Goal: Transaction & Acquisition: Purchase product/service

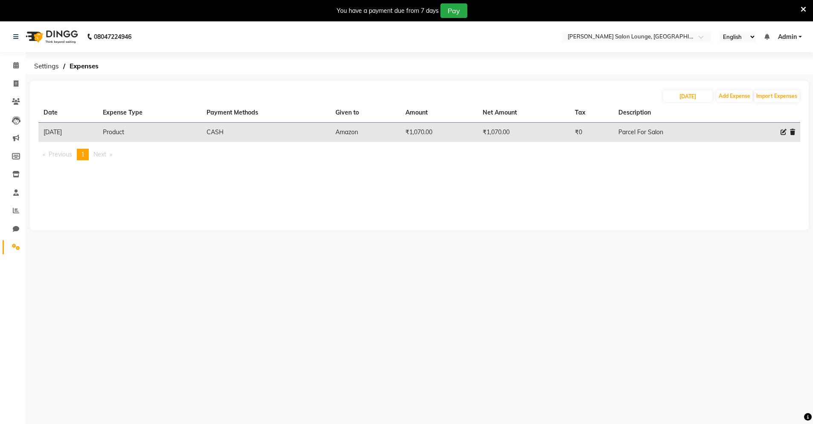
click at [59, 158] on li "Previous page" at bounding box center [57, 155] width 38 height 12
click at [81, 152] on li "You're on page 1" at bounding box center [83, 155] width 12 height 12
click at [140, 130] on td "Product" at bounding box center [150, 133] width 104 height 20
click at [70, 152] on span "Previous page" at bounding box center [60, 154] width 23 height 8
click at [85, 155] on span "1" at bounding box center [82, 154] width 3 height 8
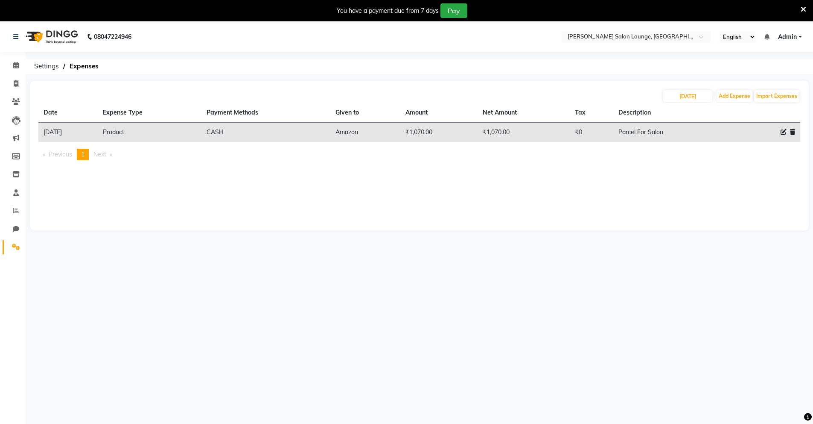
click at [47, 114] on th "Date" at bounding box center [67, 113] width 59 height 20
click at [55, 132] on td "[DATE]" at bounding box center [67, 133] width 59 height 20
click at [18, 87] on span at bounding box center [16, 84] width 15 height 10
select select "service"
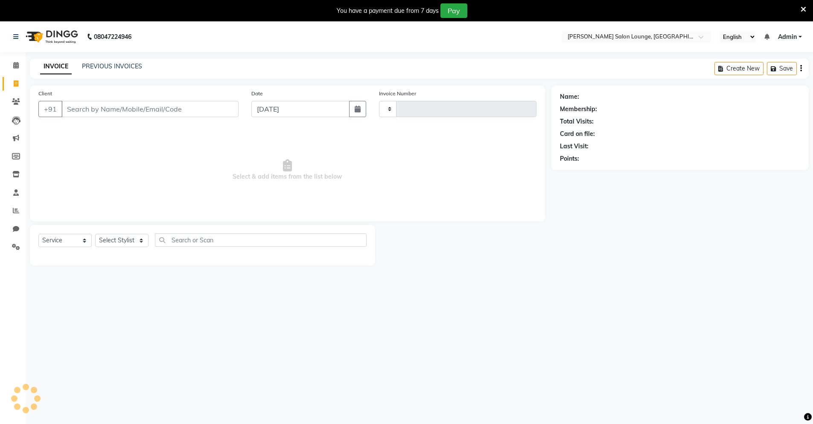
type input "0091"
select select "8909"
click at [117, 112] on input "Client" at bounding box center [149, 109] width 177 height 16
type input "7488627151"
click at [210, 105] on span "Add Client" at bounding box center [217, 109] width 34 height 9
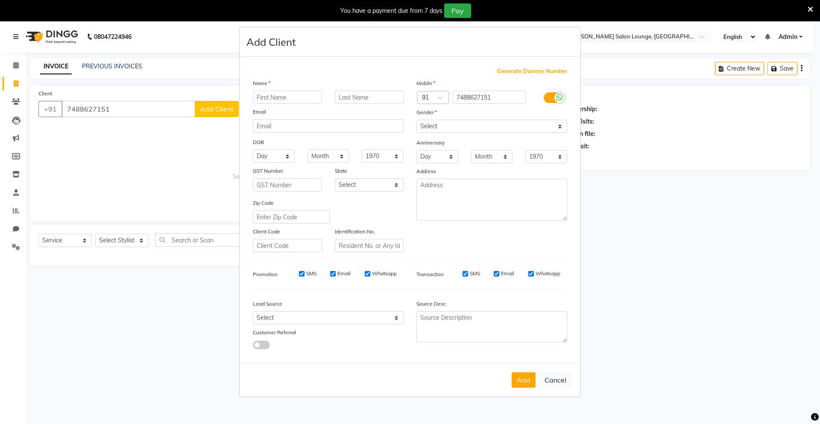
click at [262, 95] on input "text" at bounding box center [287, 97] width 69 height 13
type input "[PERSON_NAME]"
click at [362, 96] on input "text" at bounding box center [369, 97] width 69 height 13
type input "[PERSON_NAME]"
click at [546, 128] on select "Select [DEMOGRAPHIC_DATA] [DEMOGRAPHIC_DATA] Other Prefer Not To Say" at bounding box center [491, 126] width 151 height 13
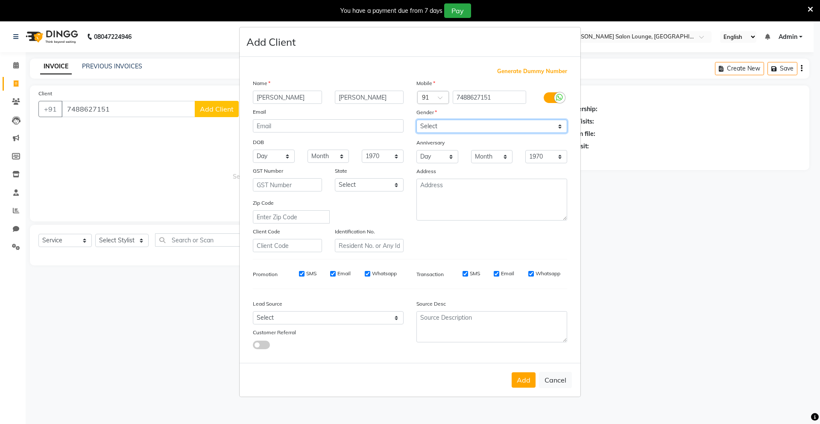
select select "[DEMOGRAPHIC_DATA]"
click at [416, 120] on select "Select [DEMOGRAPHIC_DATA] [DEMOGRAPHIC_DATA] Other Prefer Not To Say" at bounding box center [491, 126] width 151 height 13
click at [529, 383] on button "Add" at bounding box center [523, 379] width 24 height 15
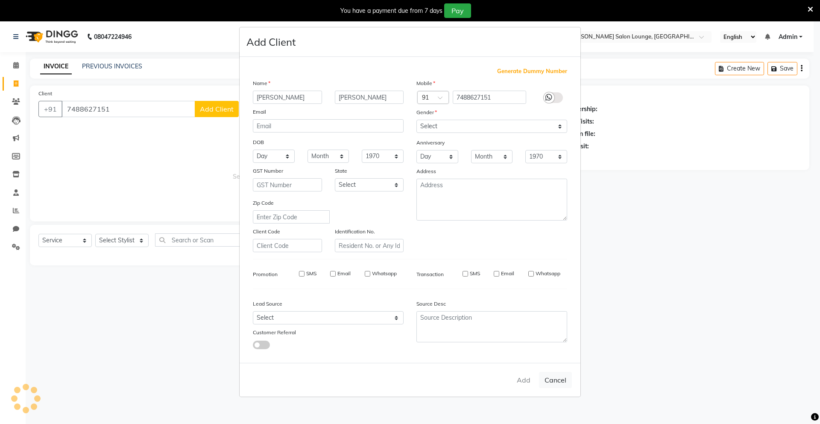
select select
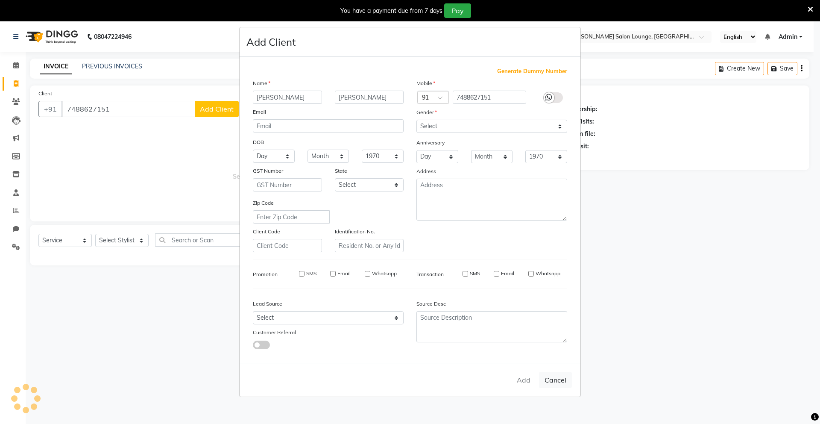
select select
checkbox input "false"
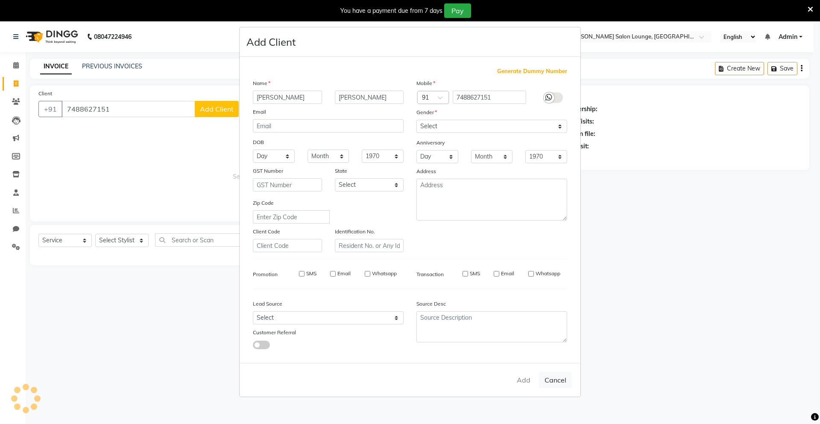
checkbox input "false"
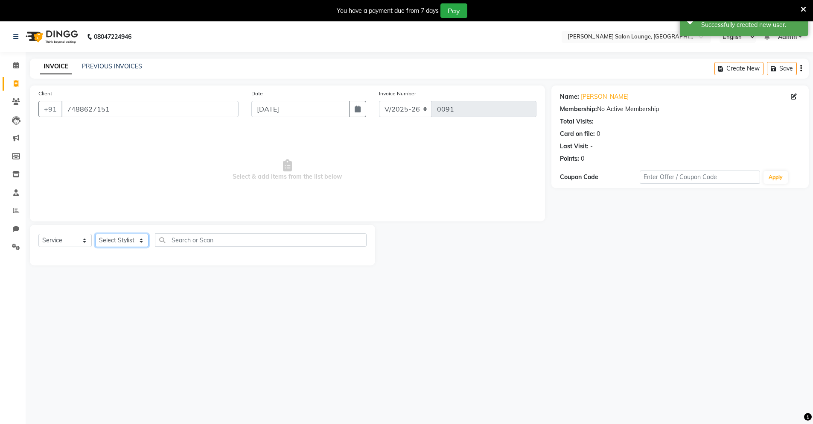
click at [141, 241] on select "Select Stylist Mingma [PERSON_NAME][GEOGRAPHIC_DATA] [PERSON_NAME][DATE][DATE]" at bounding box center [121, 240] width 53 height 13
select select "89952"
click at [95, 234] on select "Select Stylist Mingma [PERSON_NAME][GEOGRAPHIC_DATA] [PERSON_NAME][DATE][DATE]" at bounding box center [121, 240] width 53 height 13
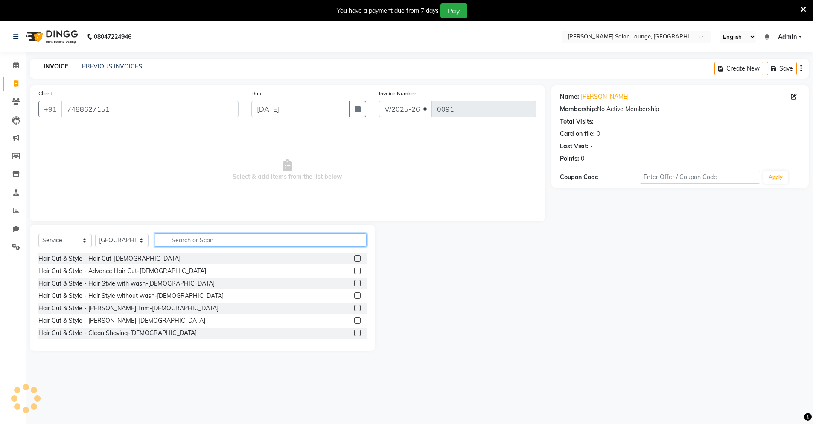
click at [254, 241] on input "text" at bounding box center [261, 239] width 212 height 13
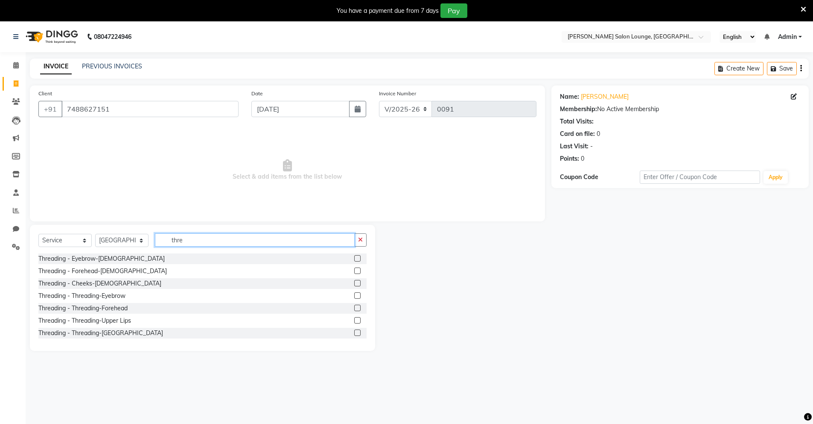
type input "thre"
click at [354, 306] on label at bounding box center [357, 307] width 6 height 6
click at [354, 306] on input "checkbox" at bounding box center [357, 308] width 6 height 6
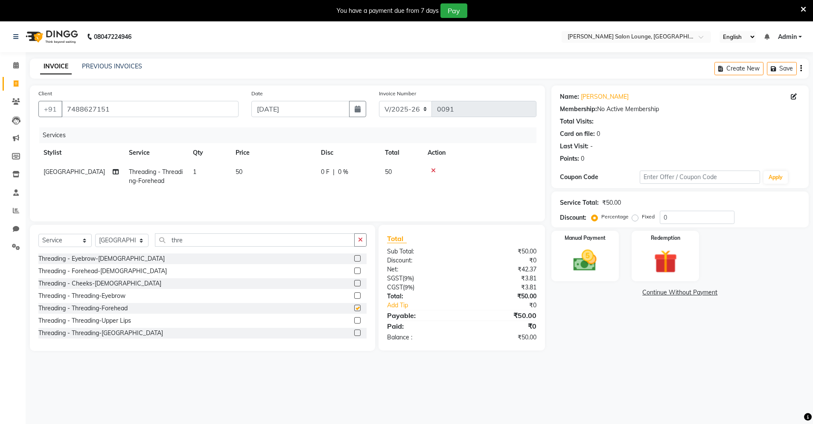
checkbox input "false"
click at [354, 321] on label at bounding box center [357, 320] width 6 height 6
click at [354, 321] on input "checkbox" at bounding box center [357, 321] width 6 height 6
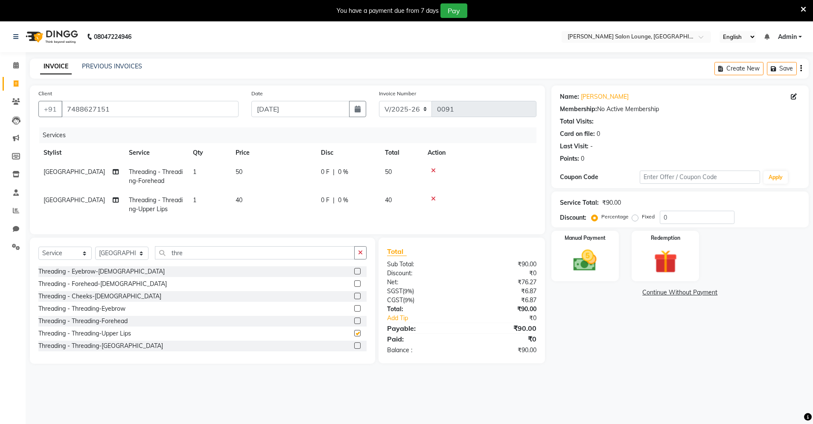
checkbox input "false"
click at [581, 245] on div "Manual Payment" at bounding box center [585, 256] width 70 height 53
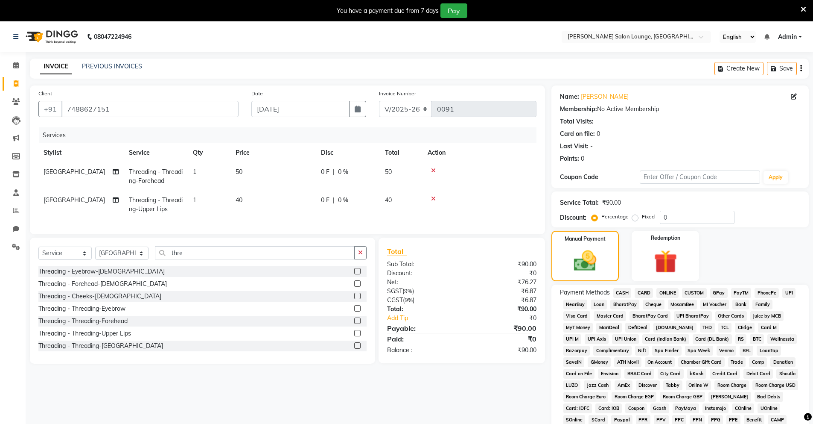
click at [619, 291] on span "CASH" at bounding box center [623, 293] width 18 height 10
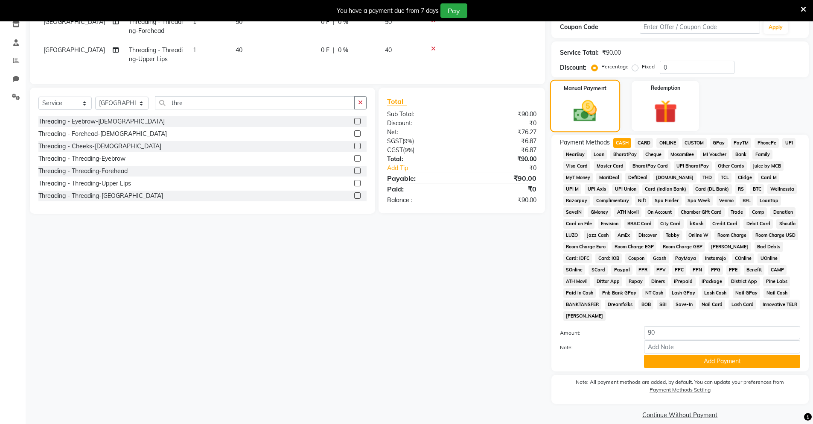
scroll to position [160, 0]
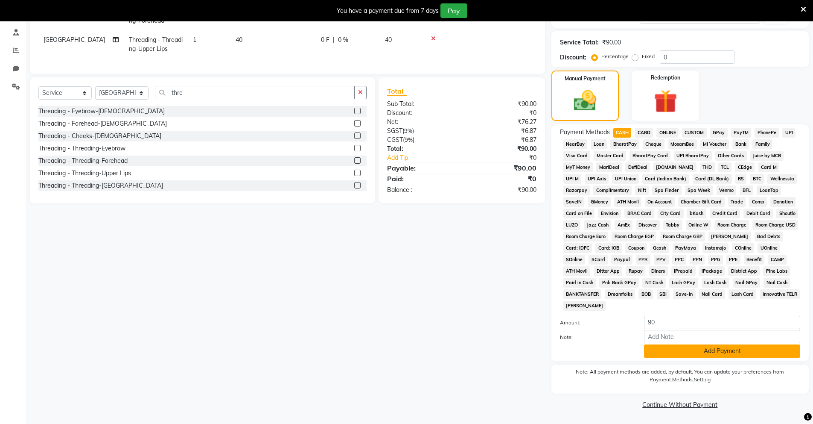
click at [702, 352] on button "Add Payment" at bounding box center [722, 350] width 156 height 13
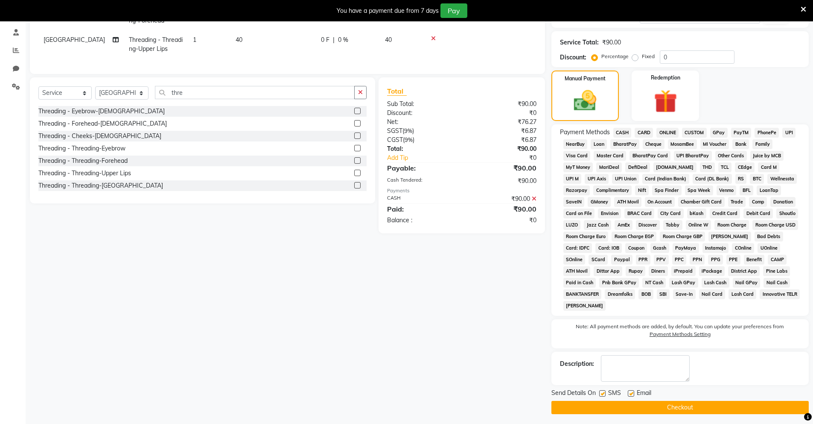
click at [696, 405] on button "Checkout" at bounding box center [680, 406] width 257 height 13
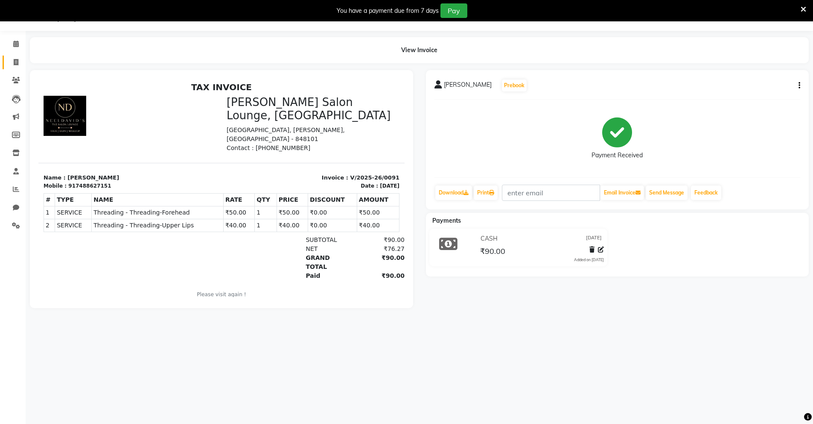
click at [26, 65] on main "View Invoice [PERSON_NAME] Prebook Payment Received Download Print Email Invoic…" at bounding box center [420, 178] width 788 height 283
click at [20, 67] on link "Invoice" at bounding box center [13, 63] width 20 height 14
select select "service"
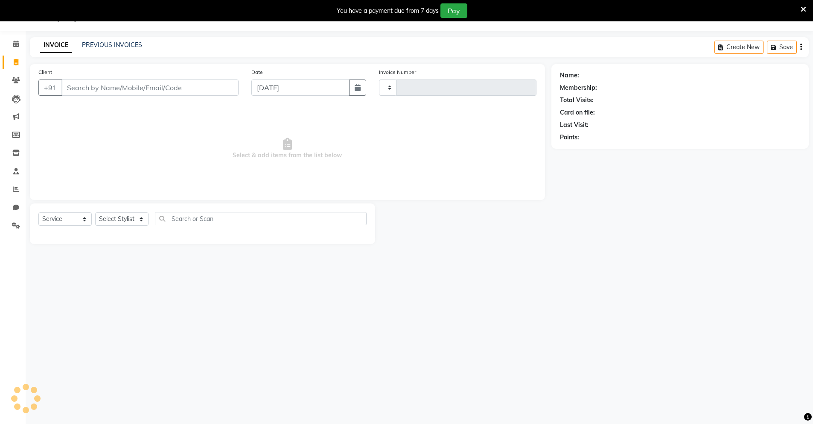
type input "0092"
select select "8909"
click at [111, 91] on input "Client" at bounding box center [149, 87] width 177 height 16
type input "9608595210"
click at [231, 88] on span "Add Client" at bounding box center [217, 87] width 34 height 9
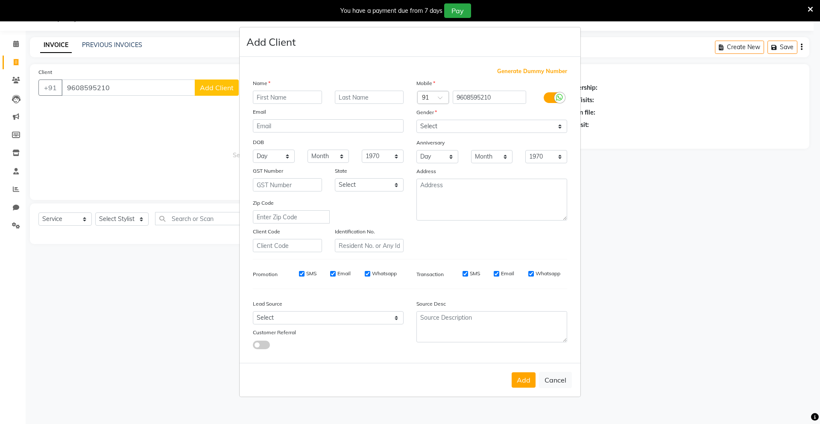
click at [298, 93] on input "text" at bounding box center [287, 97] width 69 height 13
type input "[PERSON_NAME]"
click at [430, 126] on select "Select [DEMOGRAPHIC_DATA] [DEMOGRAPHIC_DATA] Other Prefer Not To Say" at bounding box center [491, 126] width 151 height 13
select select "[DEMOGRAPHIC_DATA]"
click at [416, 120] on select "Select [DEMOGRAPHIC_DATA] [DEMOGRAPHIC_DATA] Other Prefer Not To Say" at bounding box center [491, 126] width 151 height 13
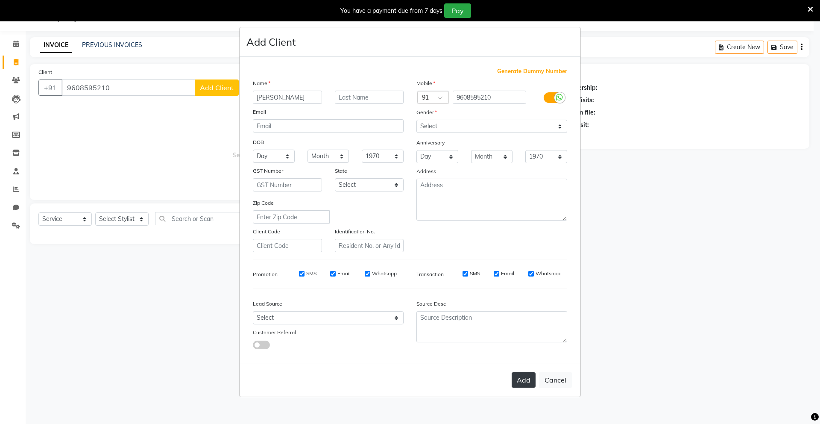
click at [527, 375] on button "Add" at bounding box center [523, 379] width 24 height 15
select select
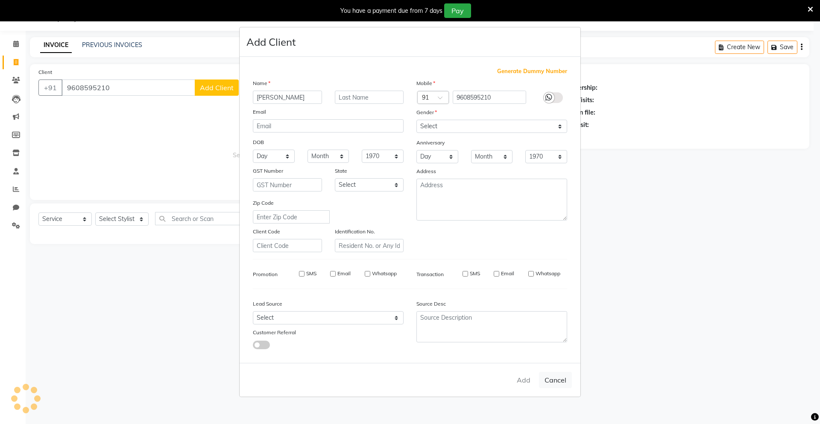
select select
checkbox input "false"
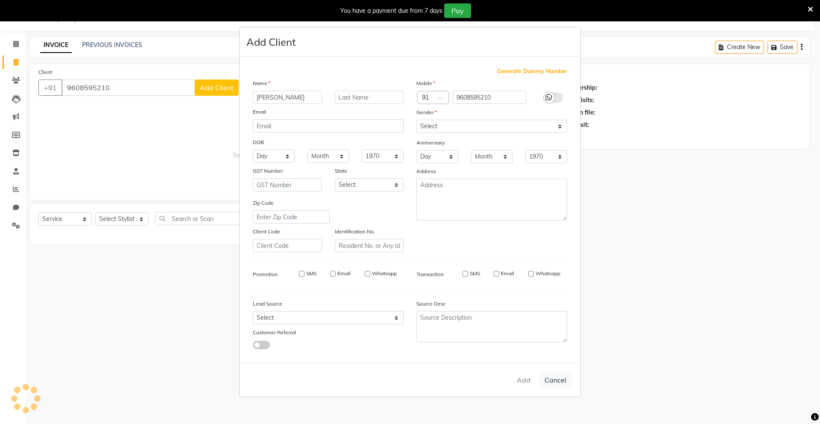
checkbox input "false"
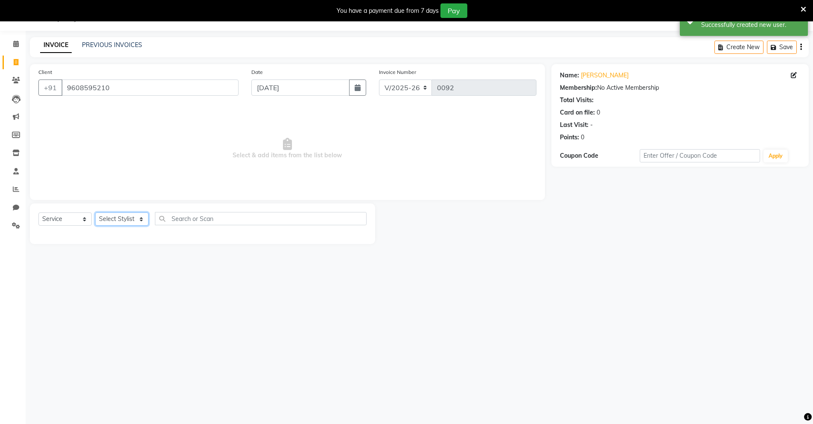
click at [128, 218] on select "Select Stylist Mingma [PERSON_NAME][GEOGRAPHIC_DATA] [PERSON_NAME][DATE][DATE]" at bounding box center [121, 218] width 53 height 13
select select "89950"
click at [95, 212] on select "Select Stylist Mingma [PERSON_NAME][GEOGRAPHIC_DATA] [PERSON_NAME][DATE][DATE]" at bounding box center [121, 218] width 53 height 13
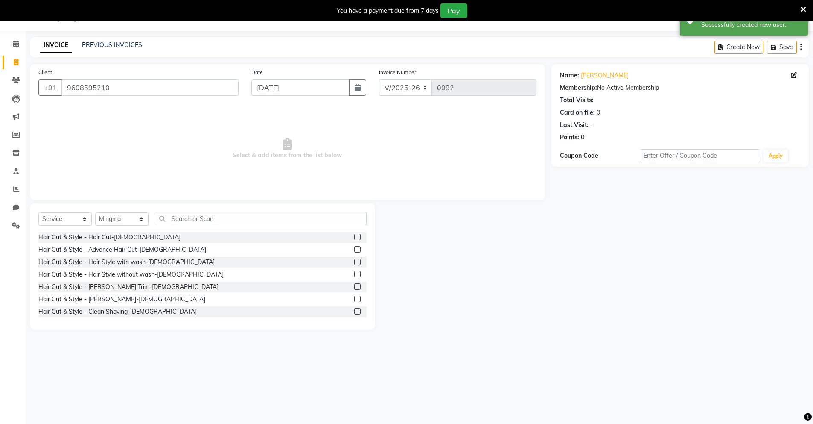
click at [354, 309] on label at bounding box center [357, 311] width 6 height 6
click at [354, 309] on input "checkbox" at bounding box center [357, 312] width 6 height 6
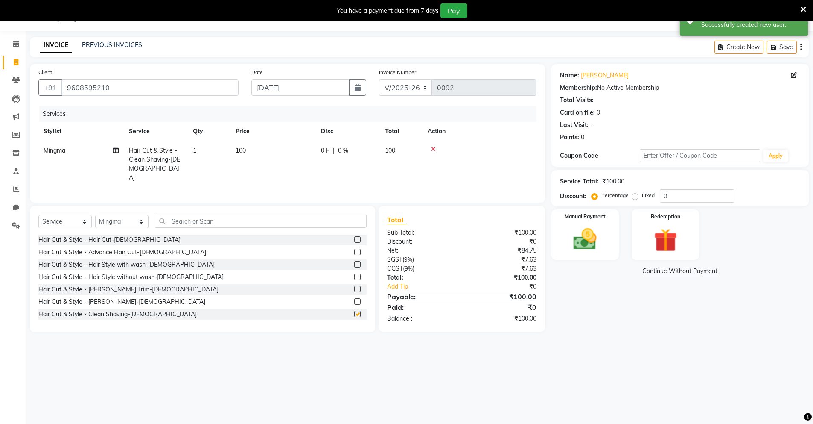
checkbox input "false"
click at [122, 222] on select "Select Stylist Mingma [PERSON_NAME][GEOGRAPHIC_DATA] [PERSON_NAME][DATE][DATE]" at bounding box center [121, 221] width 53 height 13
select select "89949"
click at [95, 215] on select "Select Stylist Mingma [PERSON_NAME][GEOGRAPHIC_DATA] [PERSON_NAME][DATE][DATE]" at bounding box center [121, 221] width 53 height 13
click at [354, 311] on label at bounding box center [357, 313] width 6 height 6
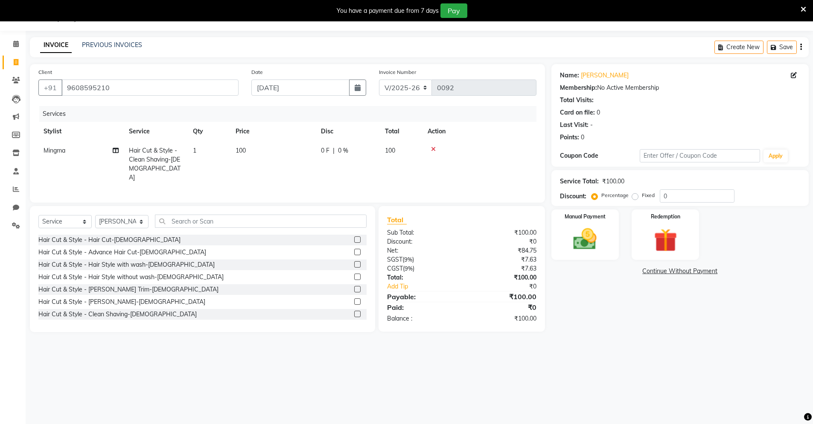
click at [354, 311] on input "checkbox" at bounding box center [357, 314] width 6 height 6
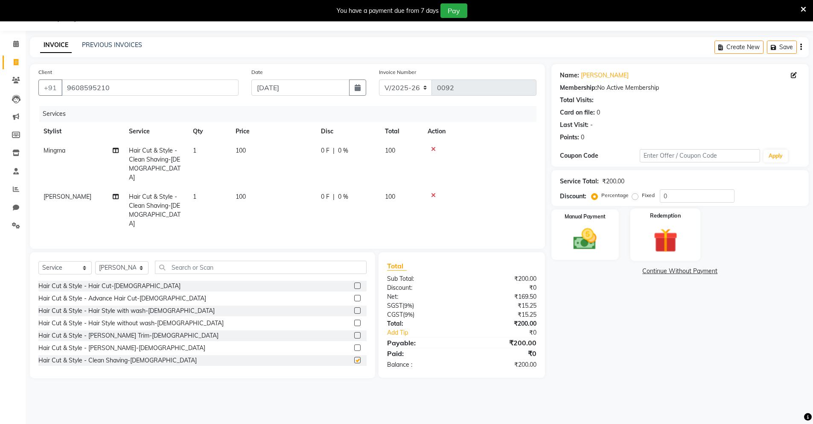
checkbox input "false"
click at [568, 248] on img at bounding box center [585, 239] width 39 height 28
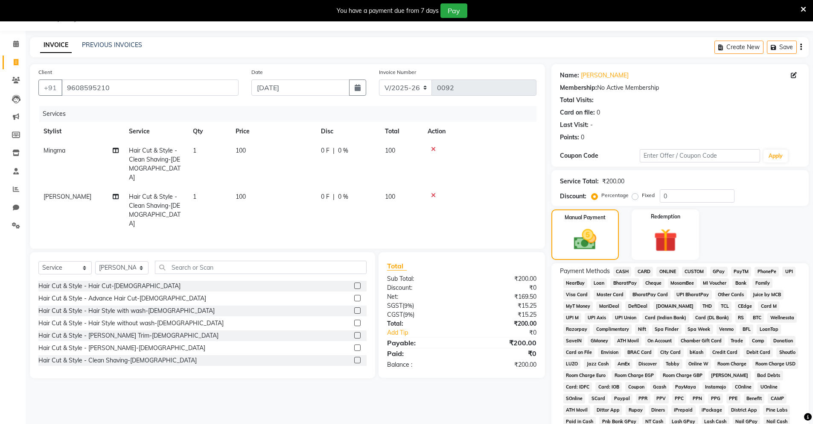
click at [625, 273] on span "CASH" at bounding box center [623, 271] width 18 height 10
click at [673, 196] on input "0" at bounding box center [697, 195] width 75 height 13
type input "50"
click at [754, 234] on div "Manual Payment Redemption" at bounding box center [680, 234] width 270 height 50
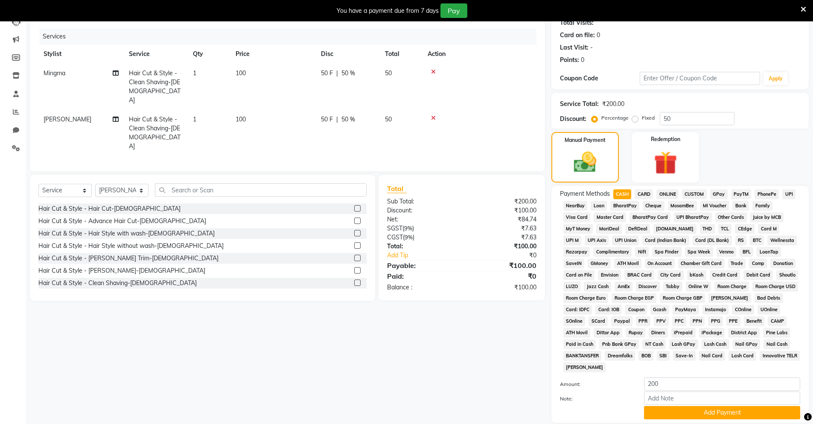
scroll to position [160, 0]
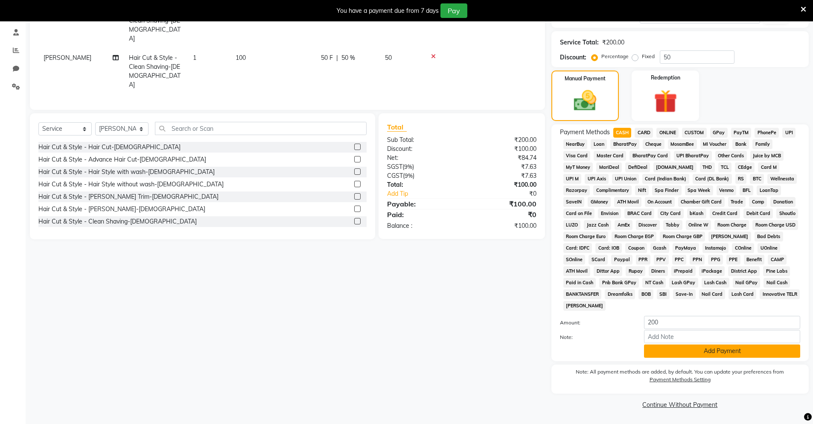
click at [711, 349] on button "Add Payment" at bounding box center [722, 350] width 156 height 13
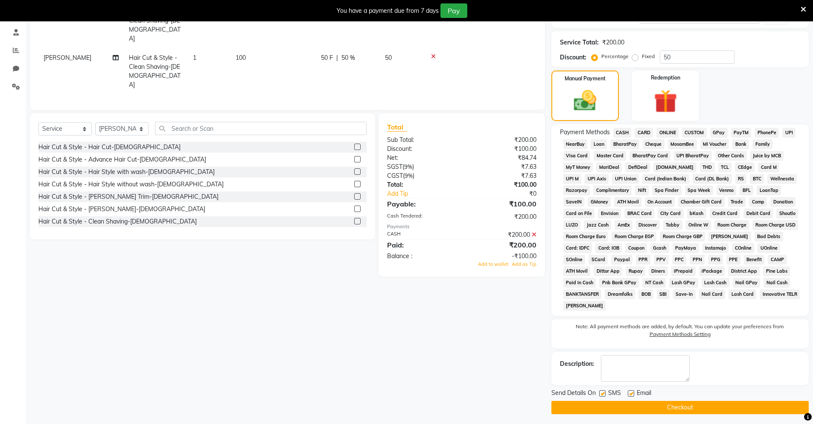
click at [535, 231] on icon at bounding box center [534, 234] width 5 height 6
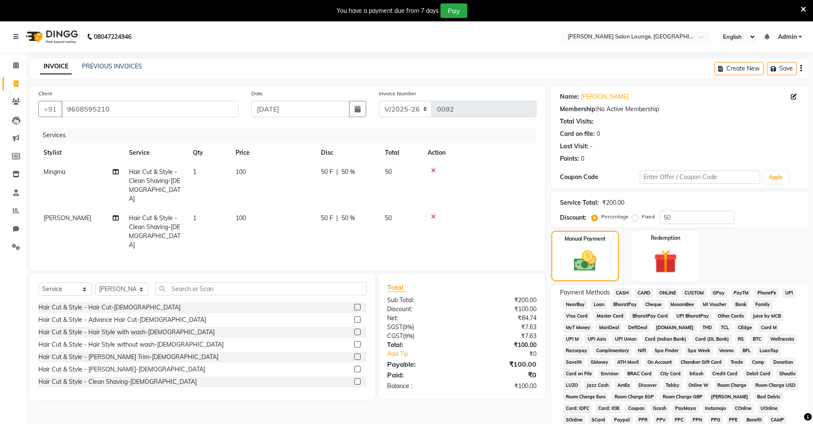
scroll to position [115, 0]
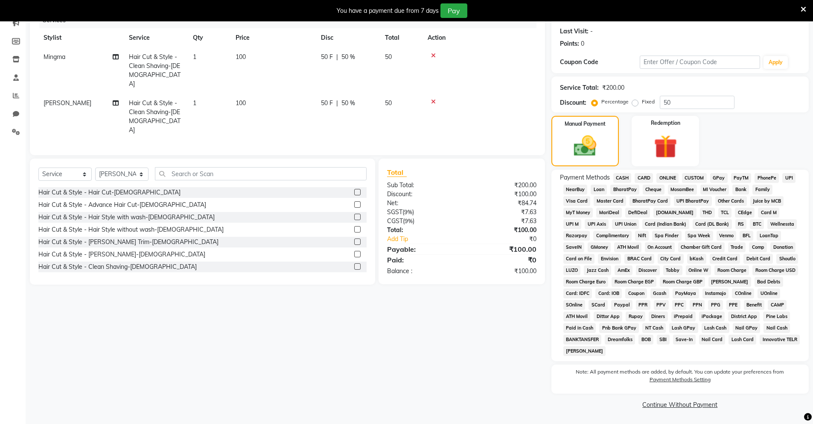
click at [619, 175] on span "CASH" at bounding box center [623, 178] width 18 height 10
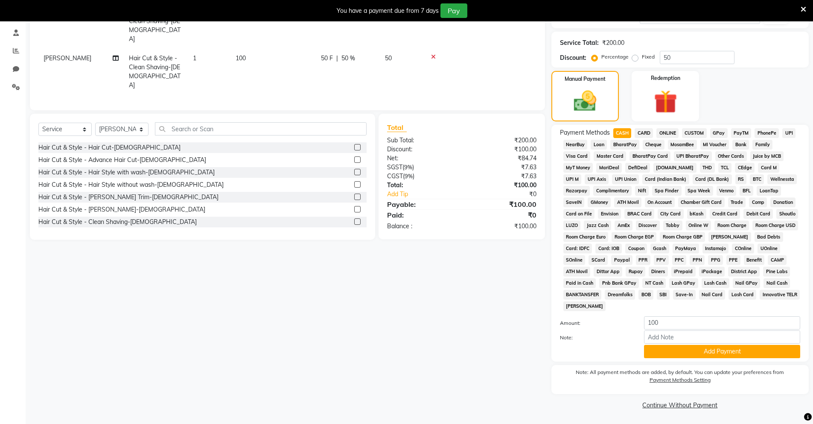
scroll to position [160, 0]
click at [719, 353] on button "Add Payment" at bounding box center [722, 350] width 156 height 13
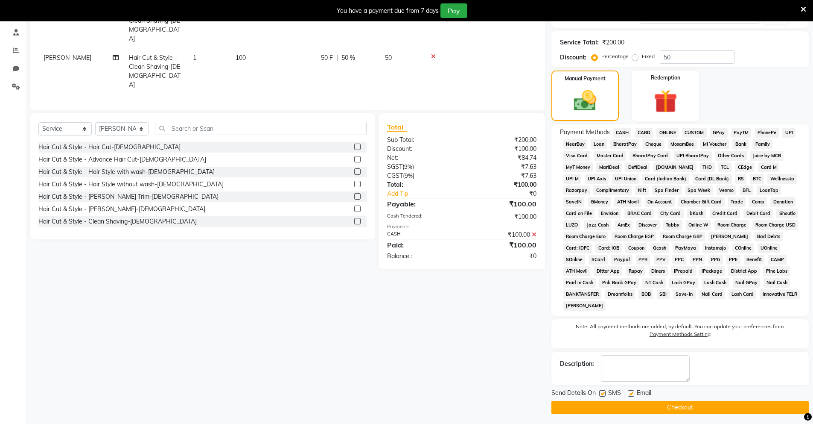
click at [724, 408] on button "Checkout" at bounding box center [680, 406] width 257 height 13
